Goal: Download file/media

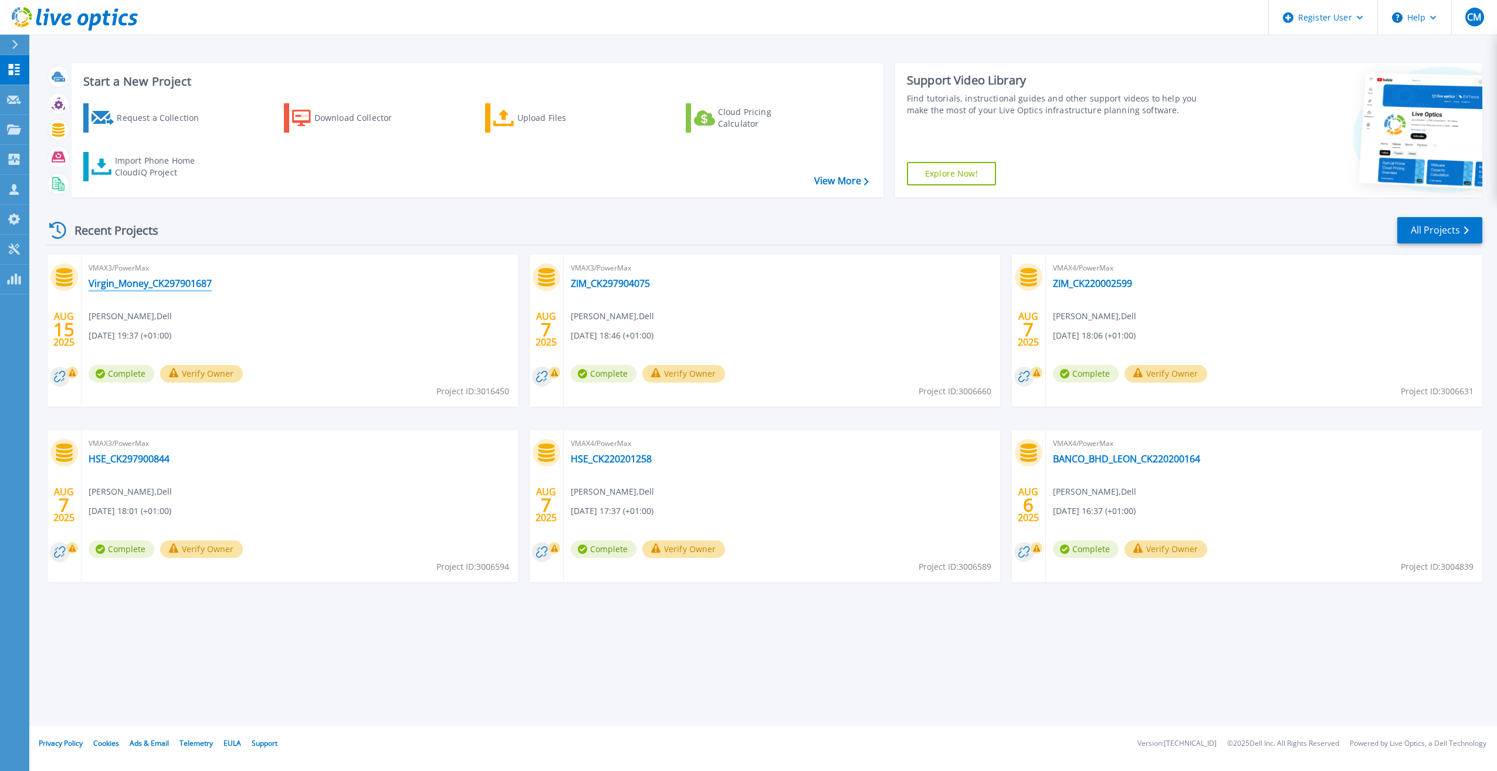
click at [132, 284] on link "Virgin_Money_CK297901687" at bounding box center [150, 283] width 123 height 12
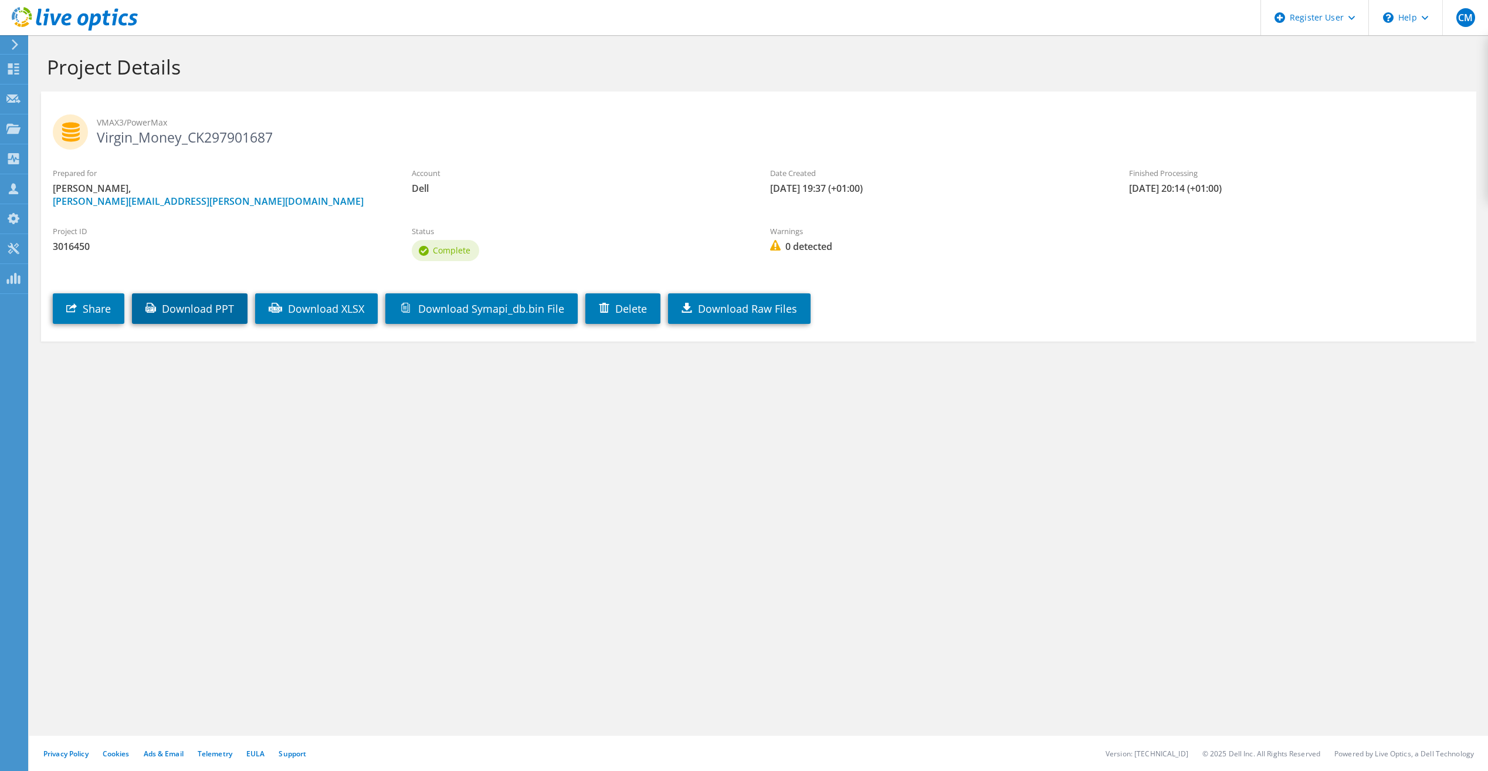
click at [202, 313] on link "Download PPT" at bounding box center [190, 308] width 116 height 30
click at [337, 313] on link "Download XLSX" at bounding box center [316, 308] width 123 height 30
